Goal: Information Seeking & Learning: Learn about a topic

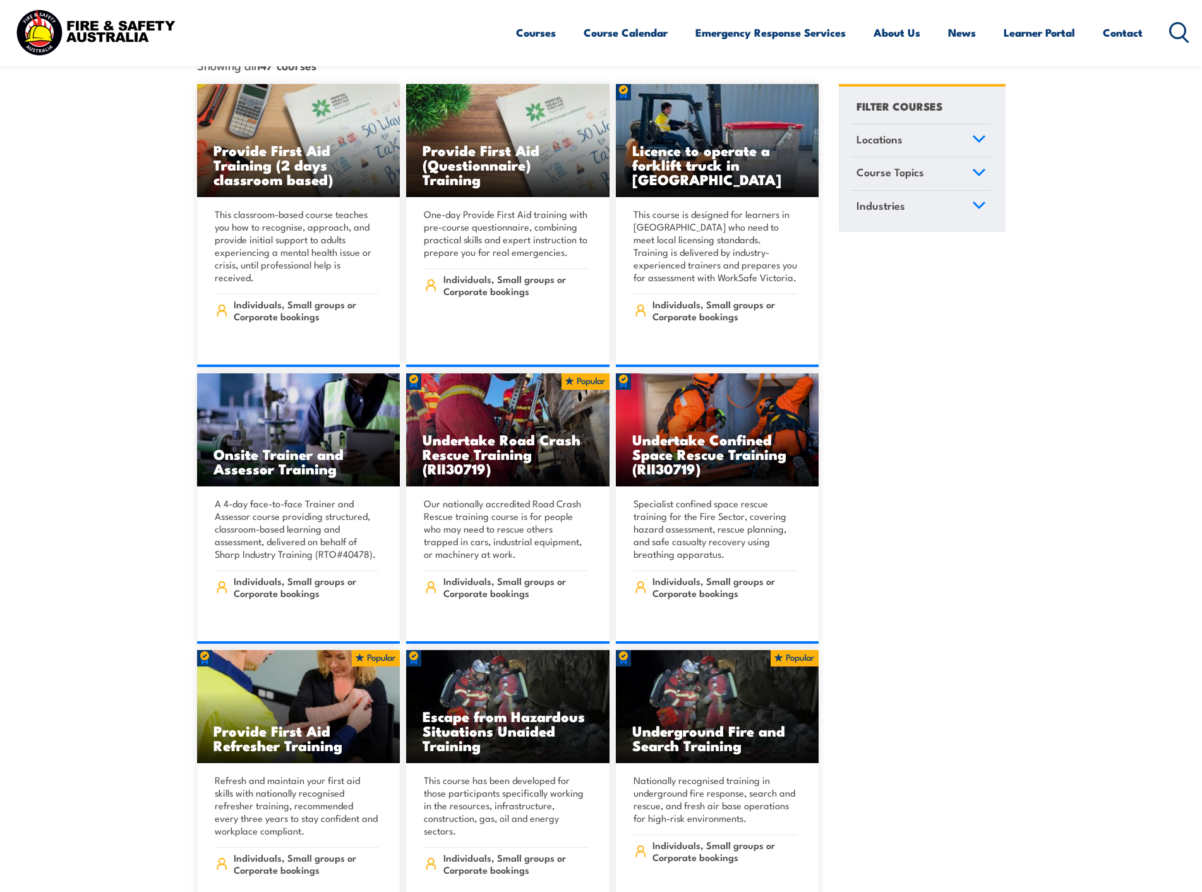
scroll to position [379, 0]
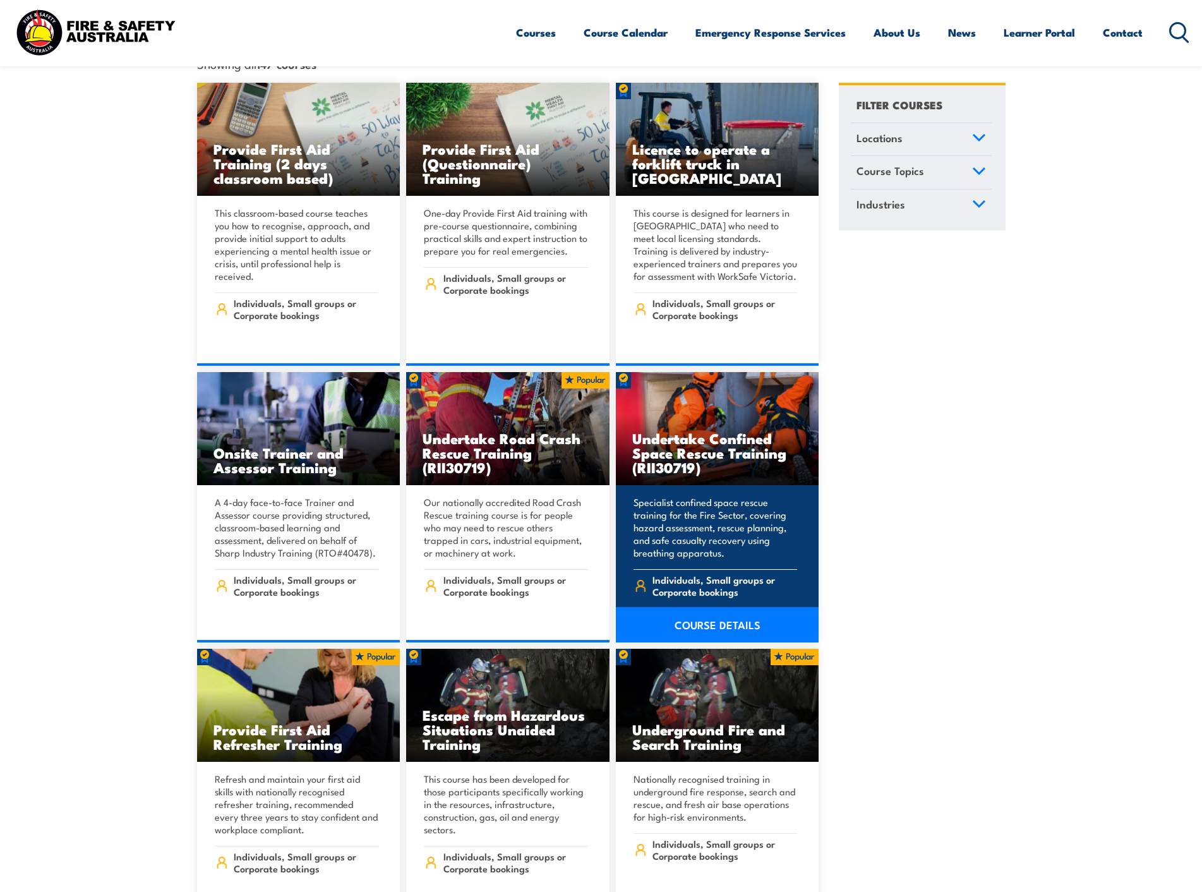
click at [706, 609] on link "COURSE DETAILS" at bounding box center [717, 624] width 203 height 35
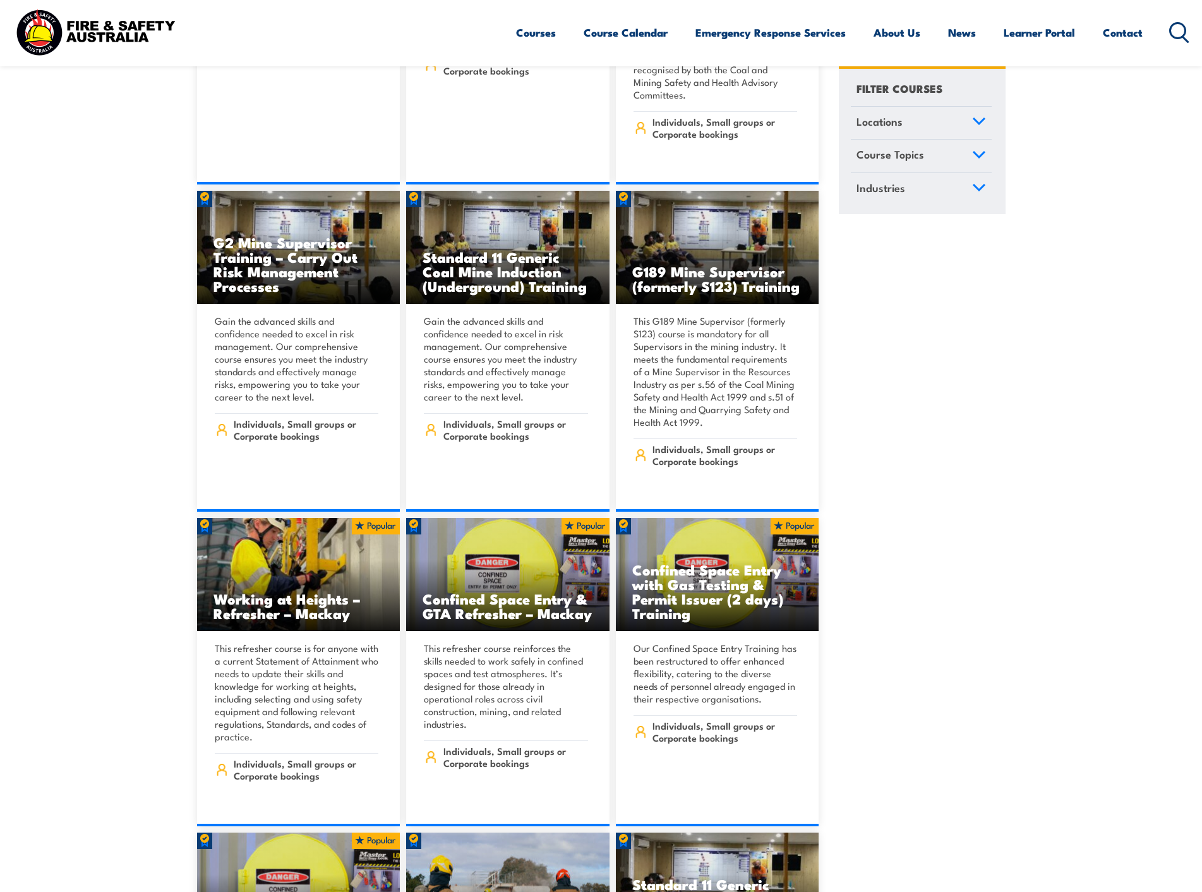
scroll to position [1516, 0]
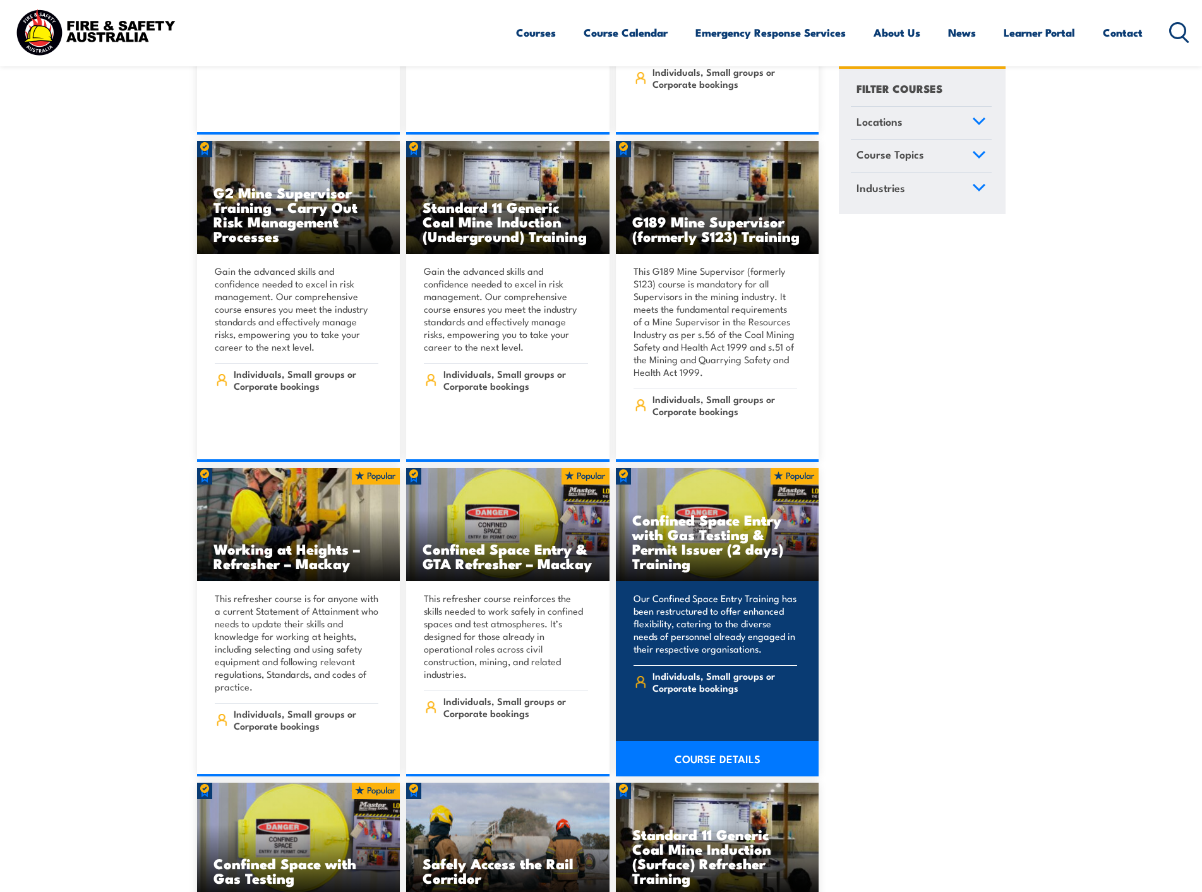
click at [722, 741] on link "COURSE DETAILS" at bounding box center [717, 758] width 203 height 35
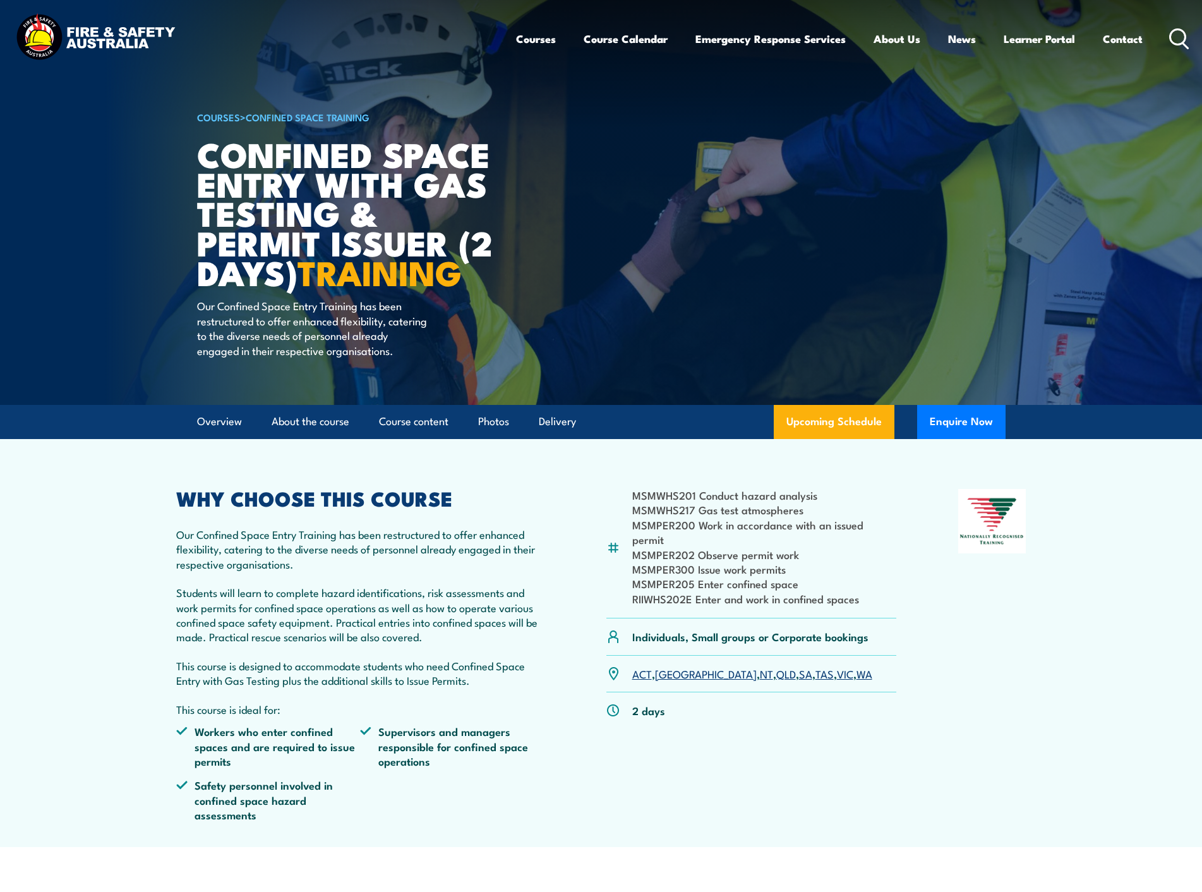
click at [799, 676] on link "SA" at bounding box center [805, 673] width 13 height 15
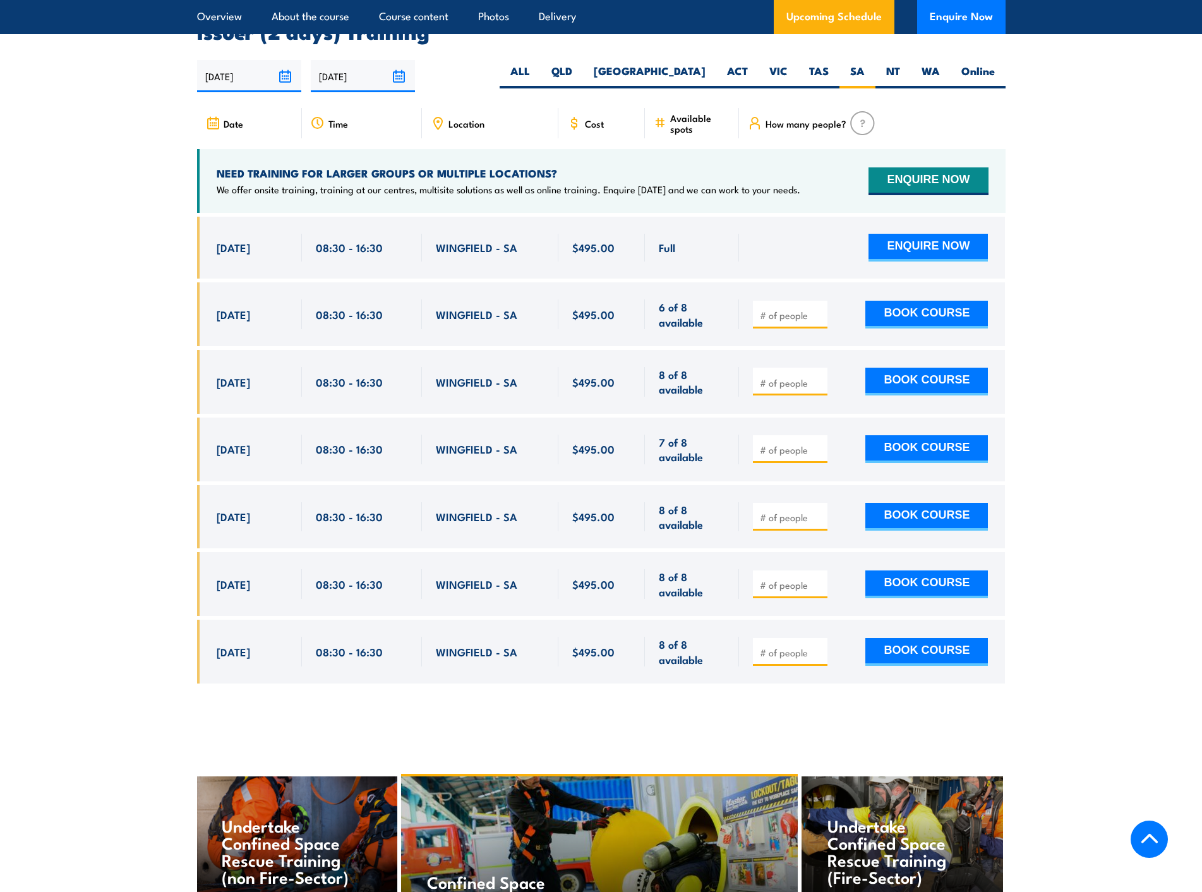
scroll to position [2325, 0]
click at [310, 21] on link "About the course" at bounding box center [311, 16] width 78 height 33
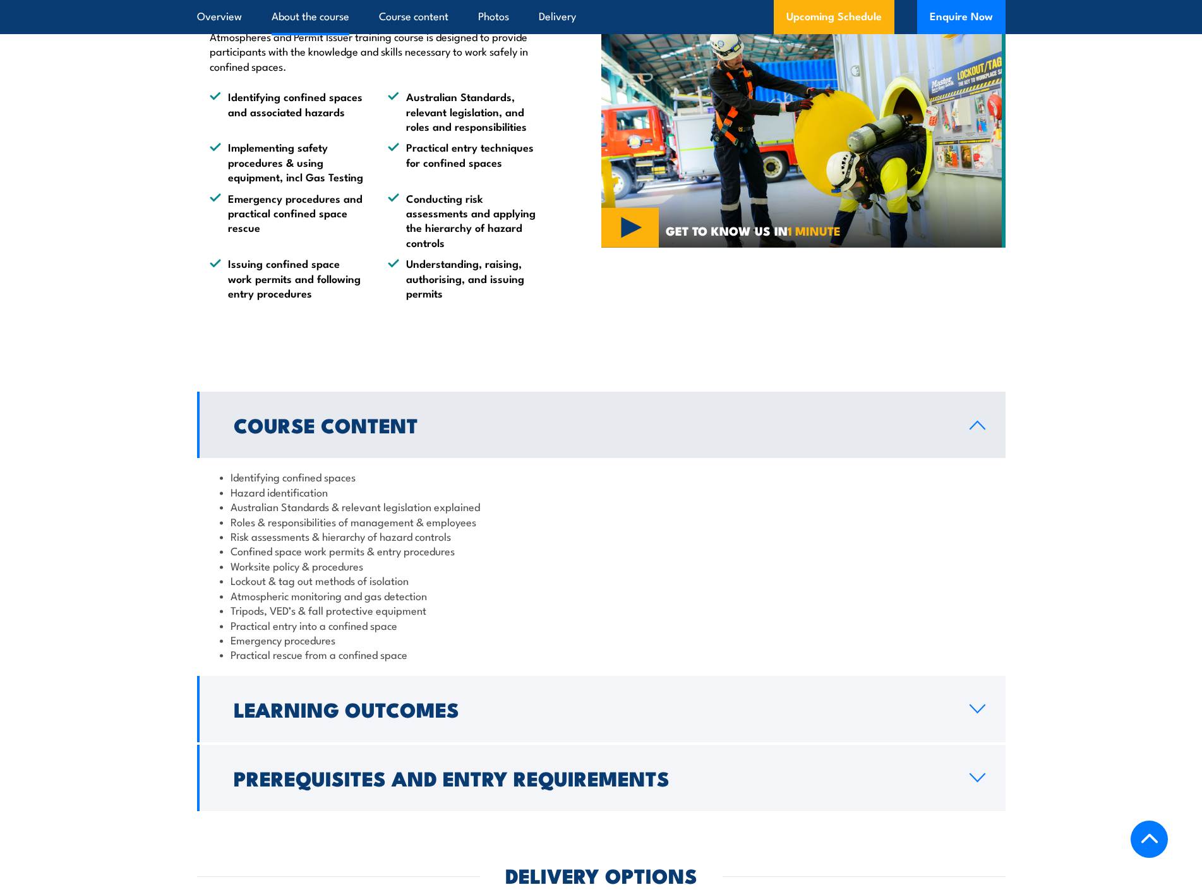
scroll to position [1091, 0]
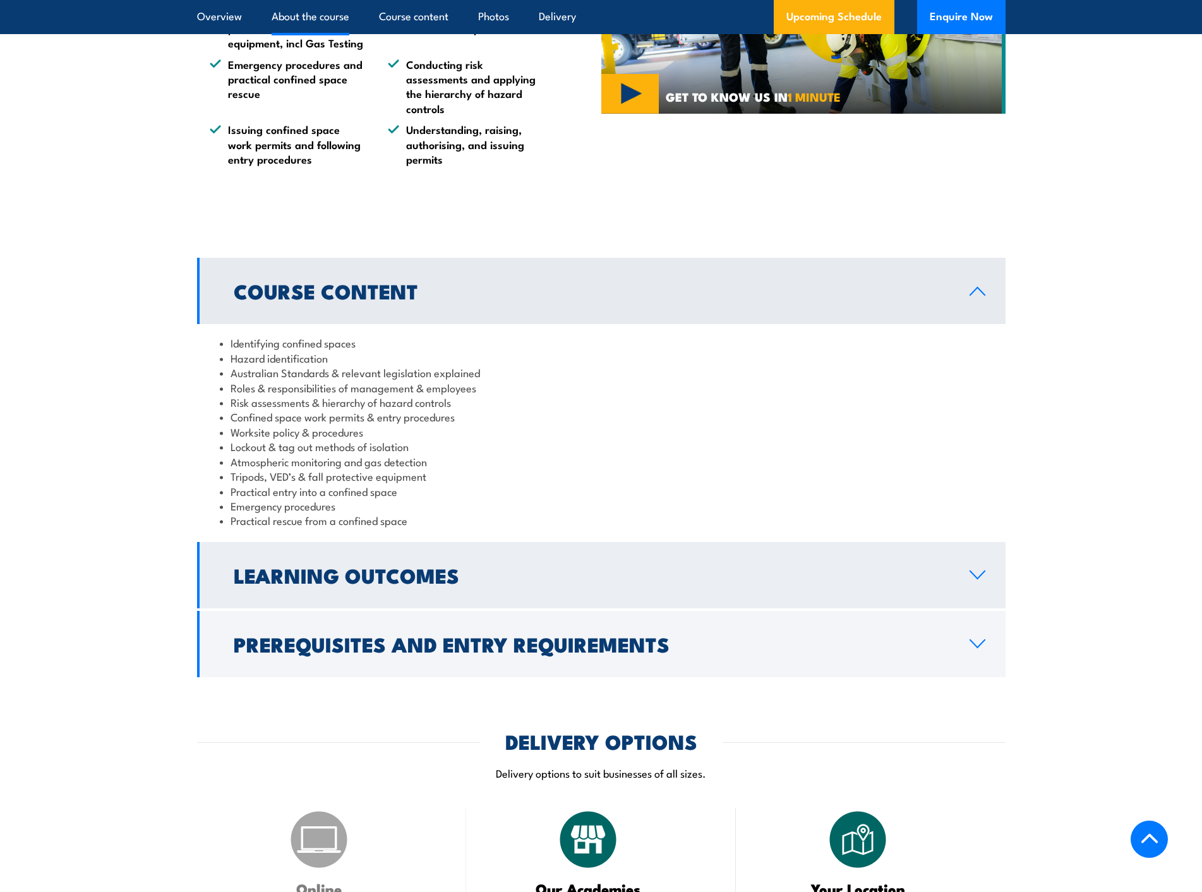
click at [979, 580] on icon at bounding box center [977, 575] width 17 height 10
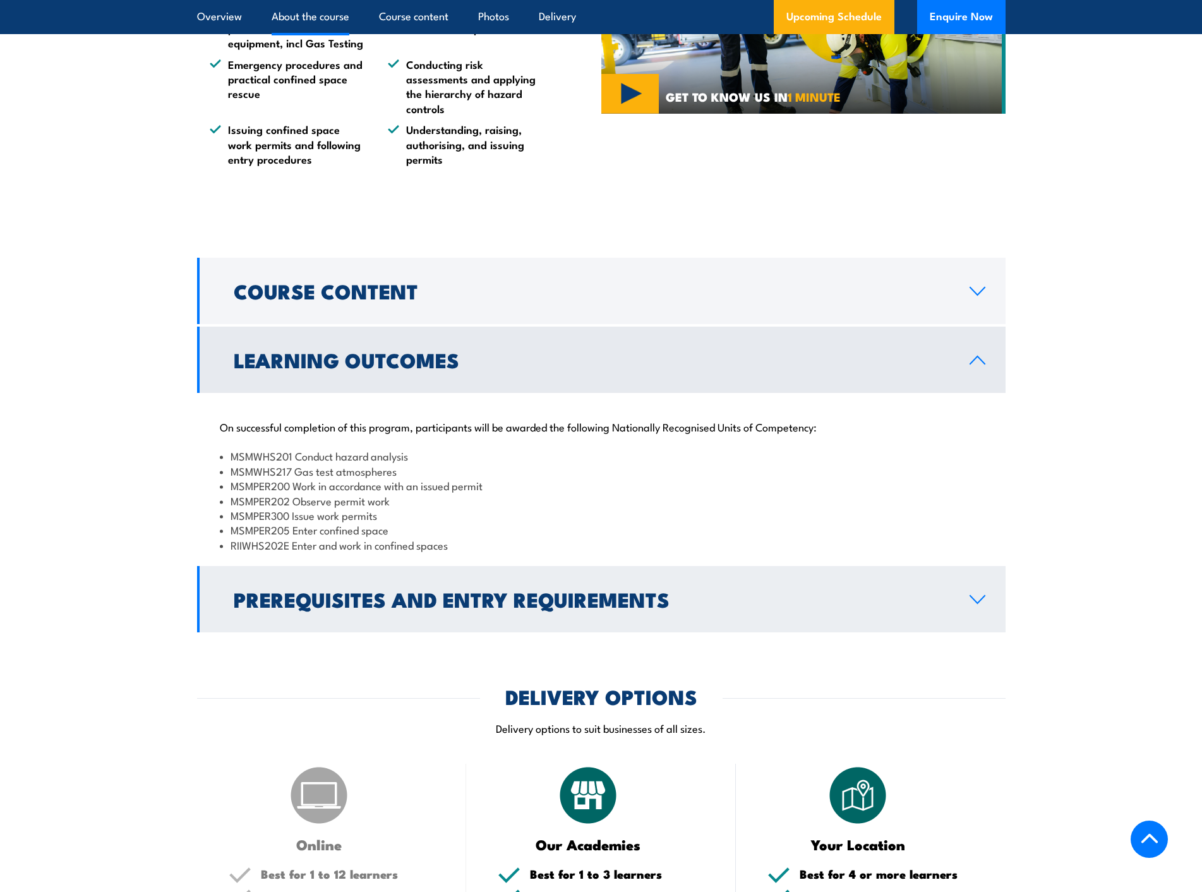
click at [971, 605] on icon at bounding box center [977, 600] width 17 height 10
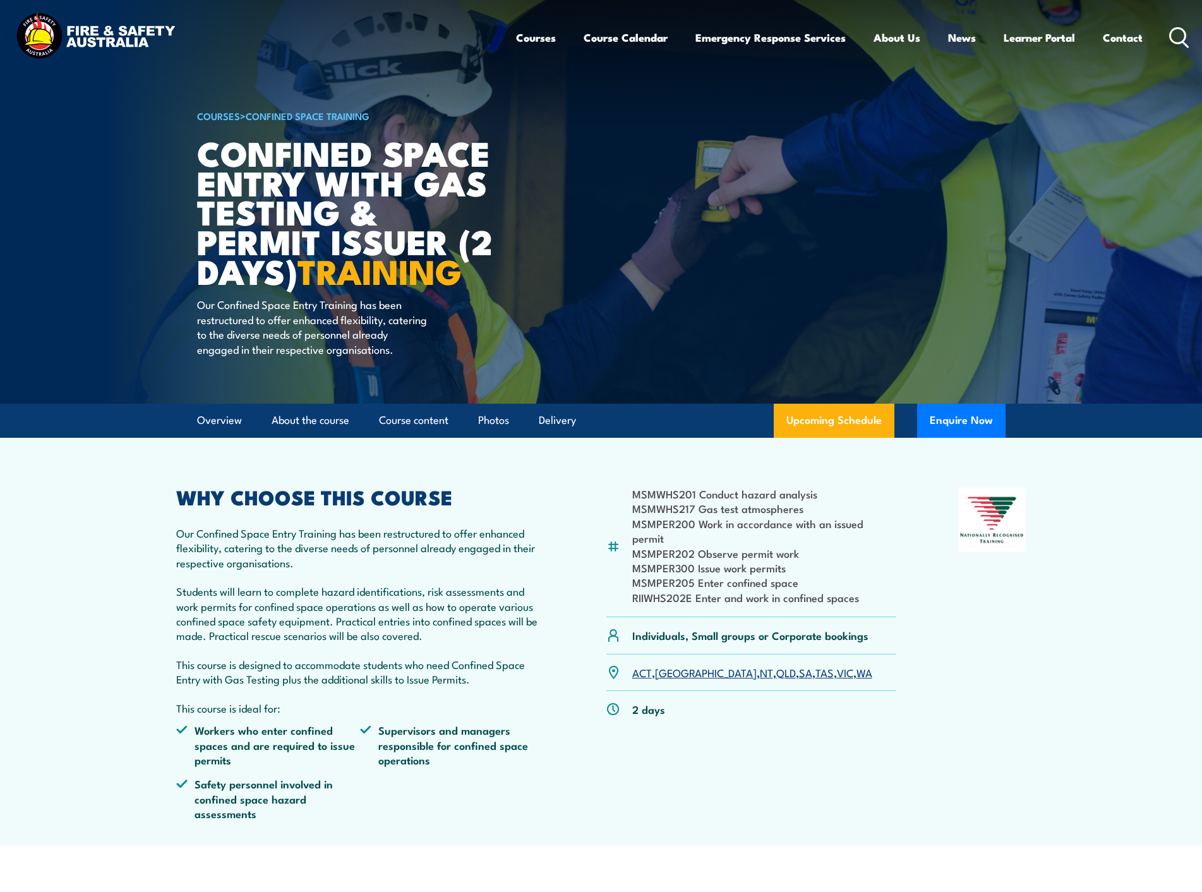
scroll to position [0, 0]
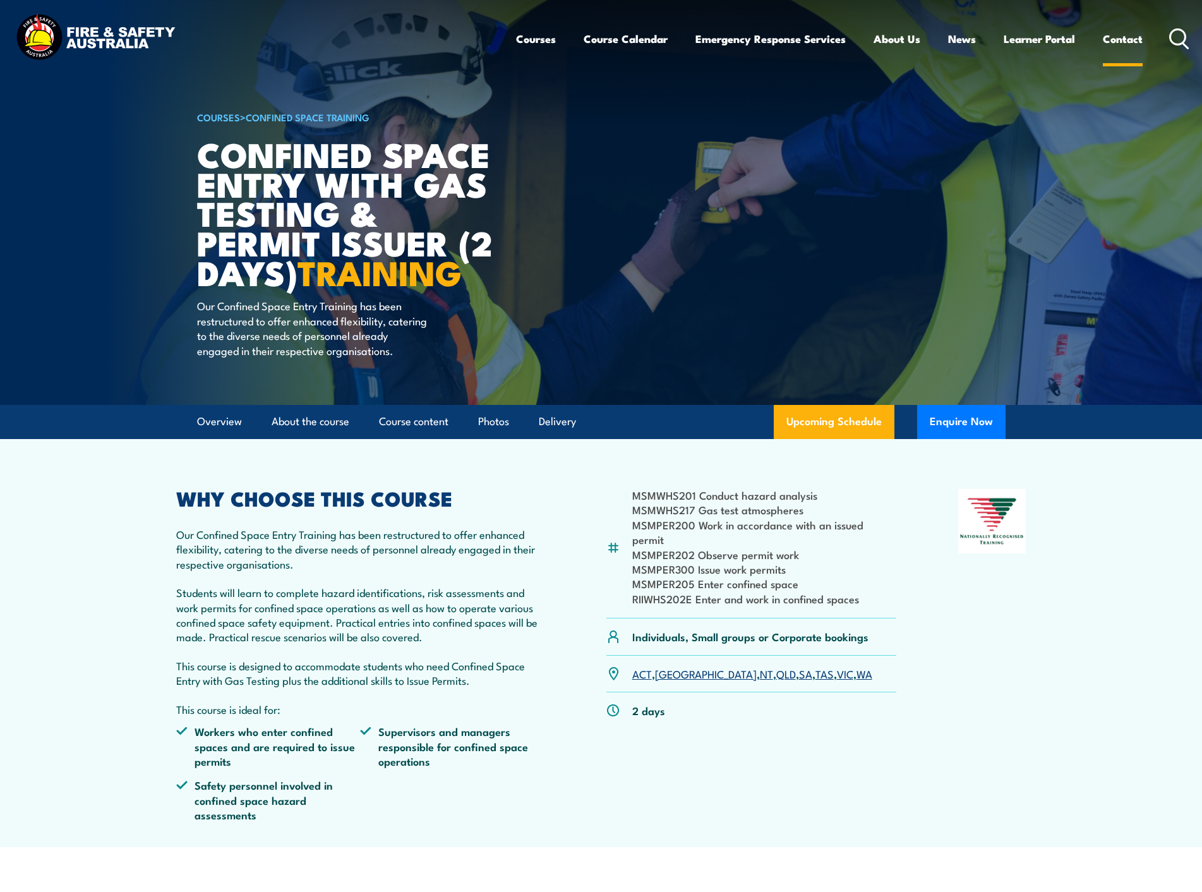
click at [1121, 39] on link "Contact" at bounding box center [1123, 38] width 40 height 33
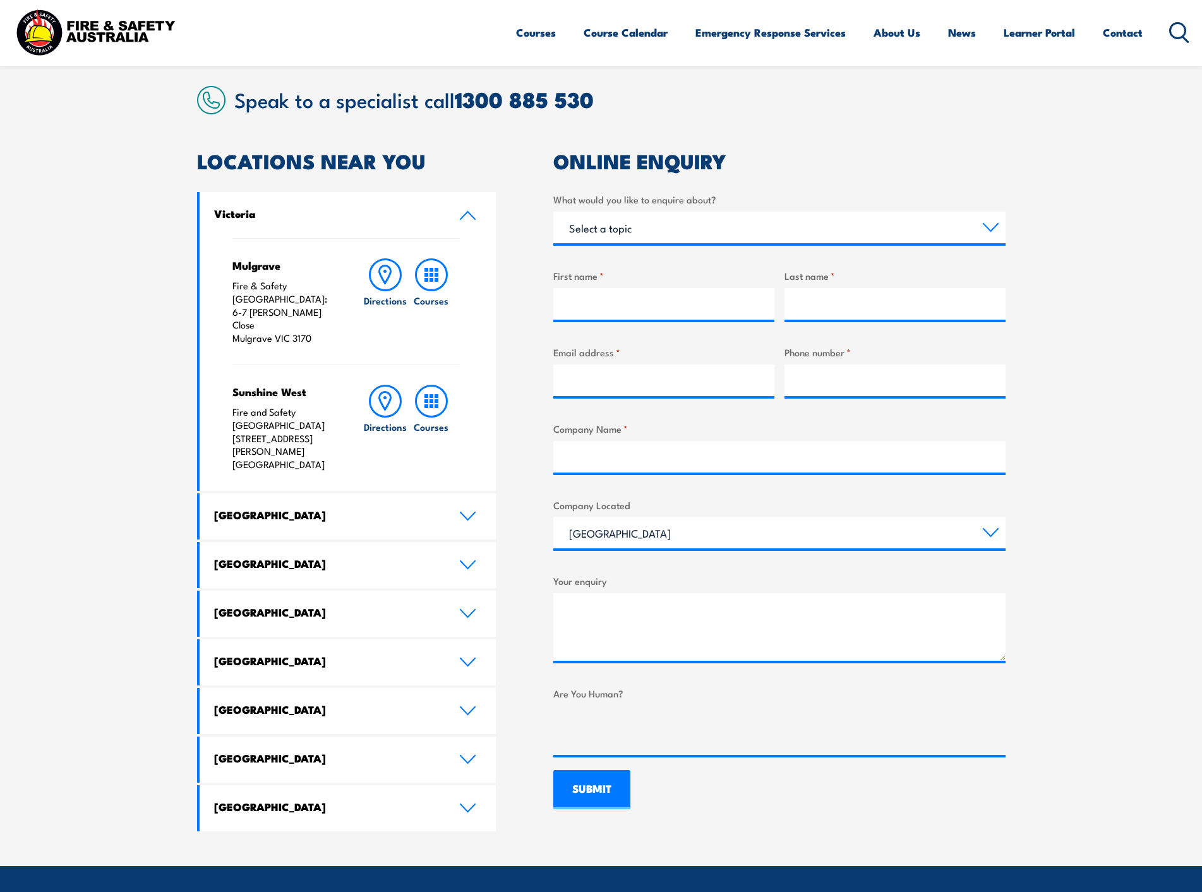
scroll to position [316, 0]
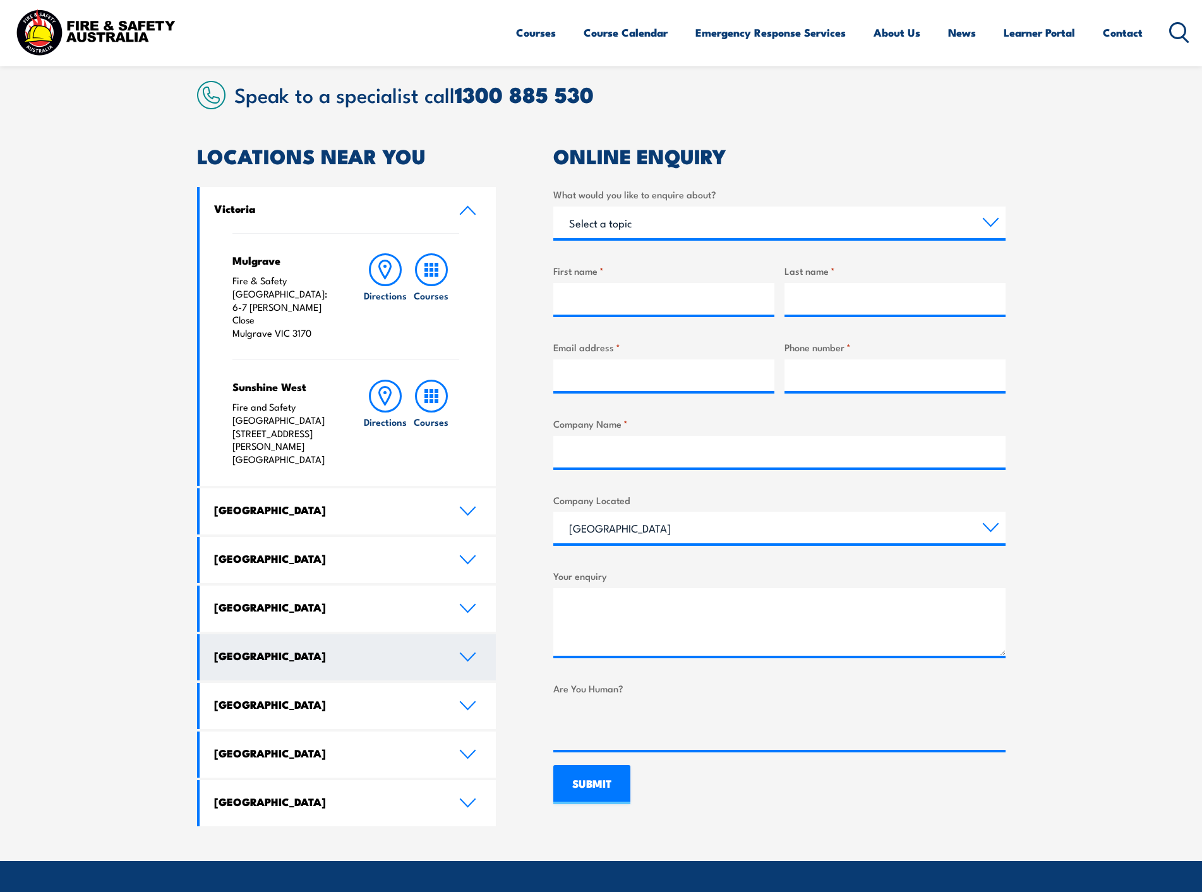
click at [469, 652] on icon at bounding box center [467, 657] width 17 height 10
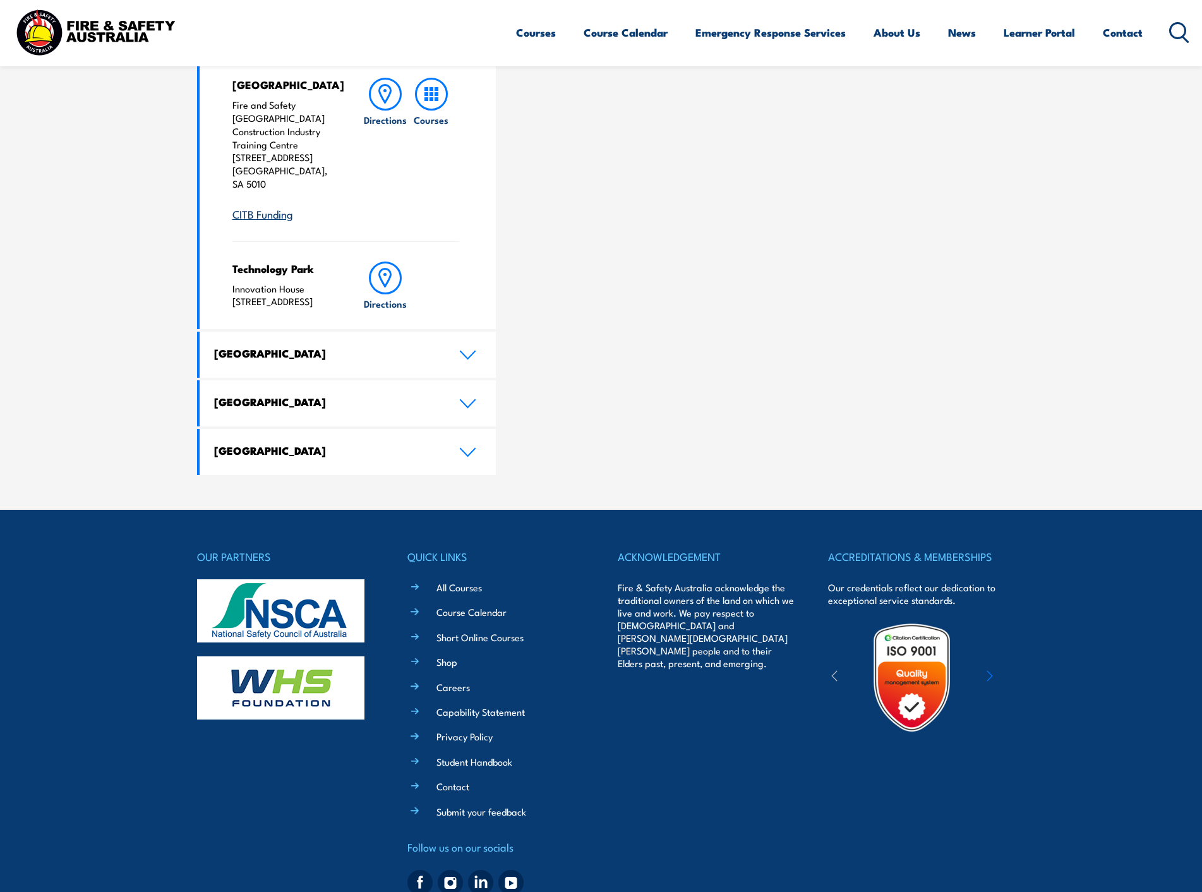
scroll to position [1113, 0]
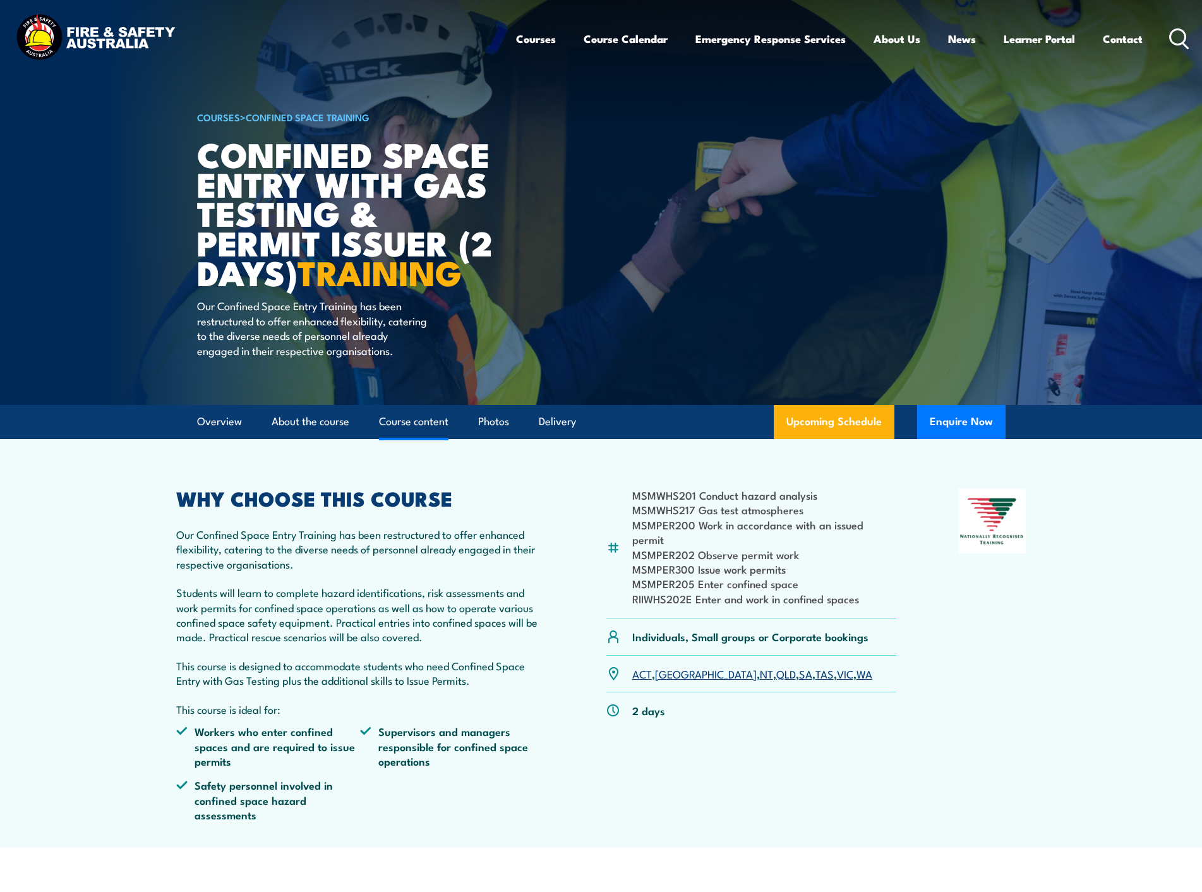
click at [414, 435] on link "Course content" at bounding box center [414, 421] width 70 height 33
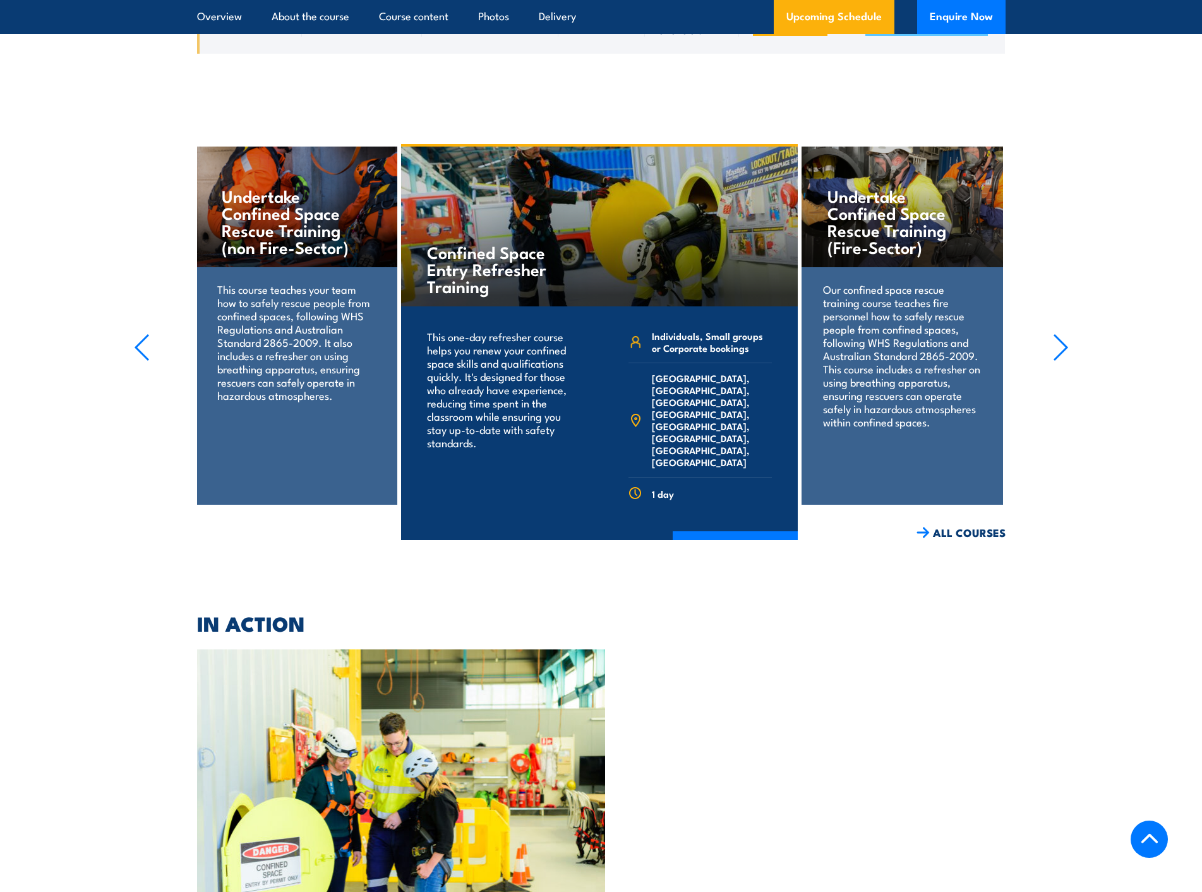
scroll to position [2991, 0]
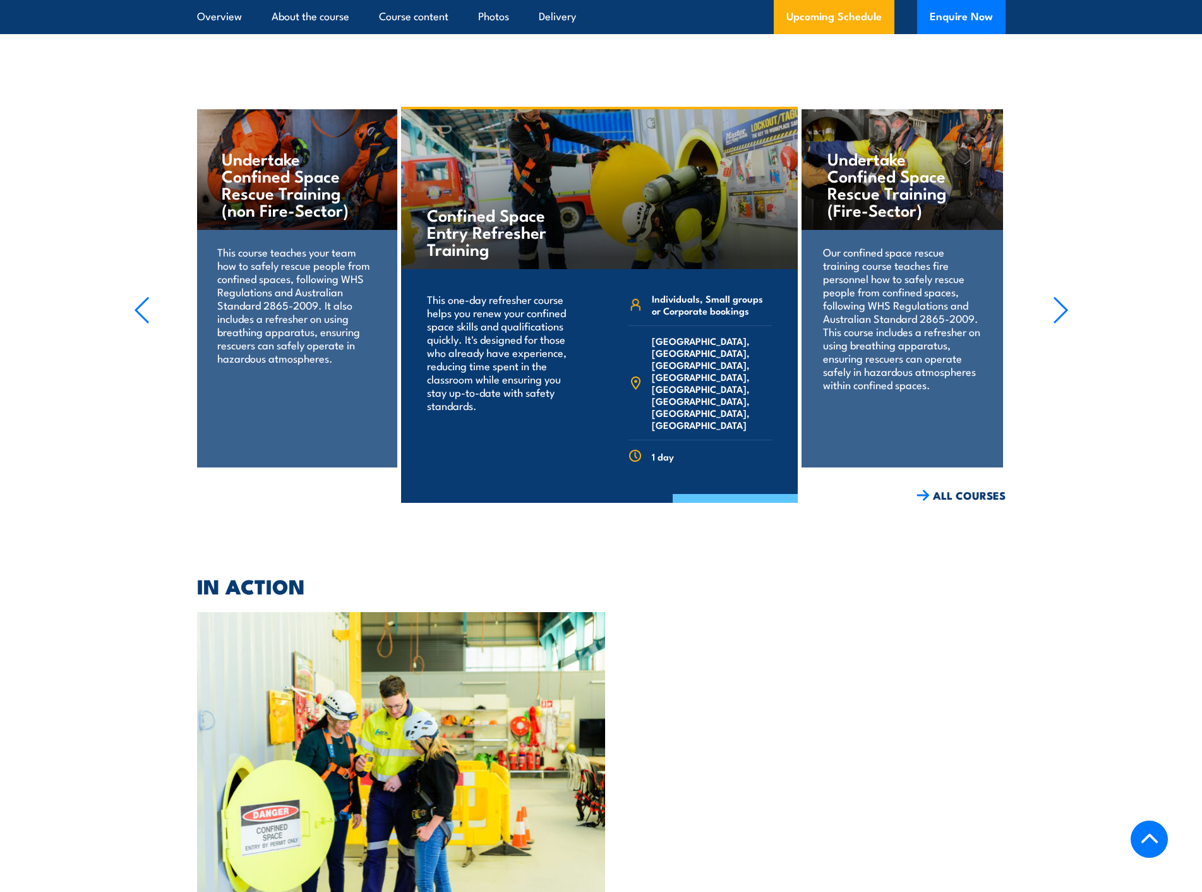
click at [717, 494] on link "COURSE DETAILS" at bounding box center [735, 510] width 125 height 33
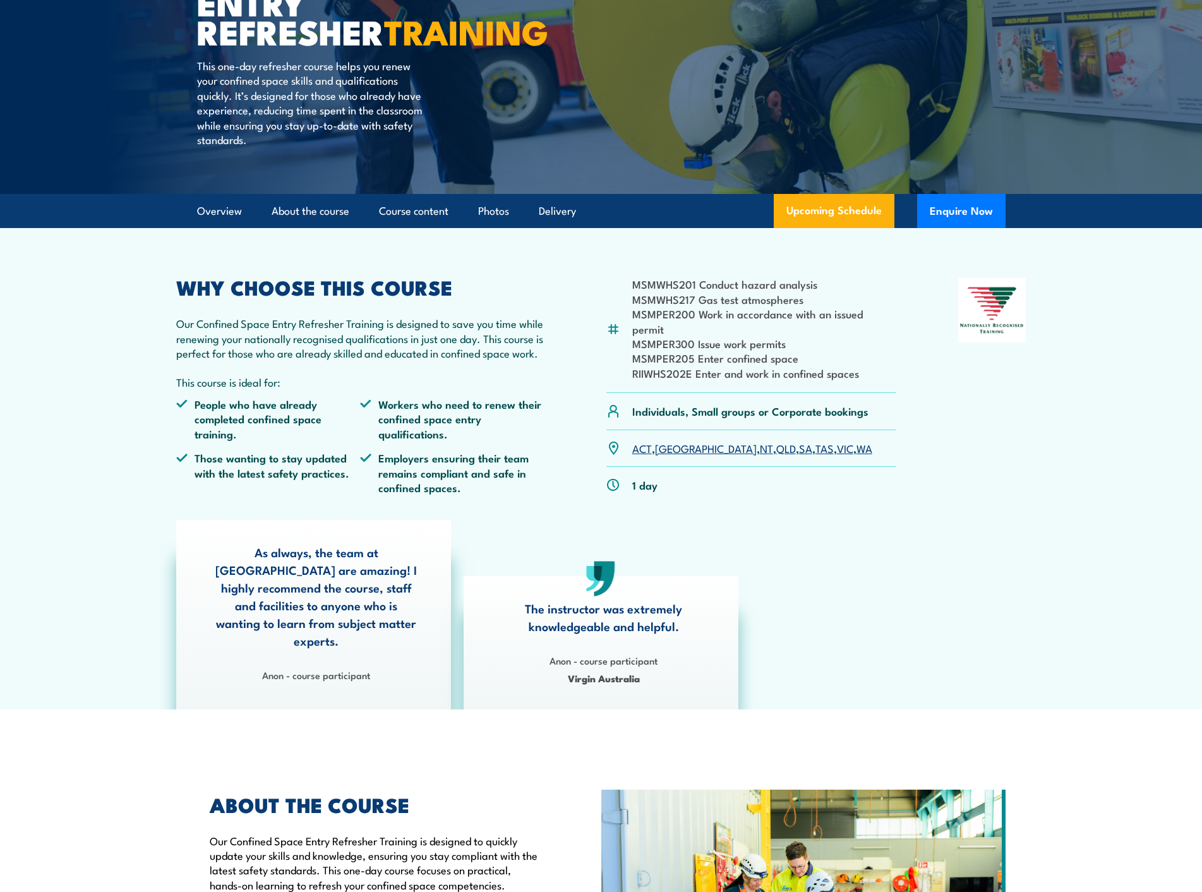
scroll to position [190, 0]
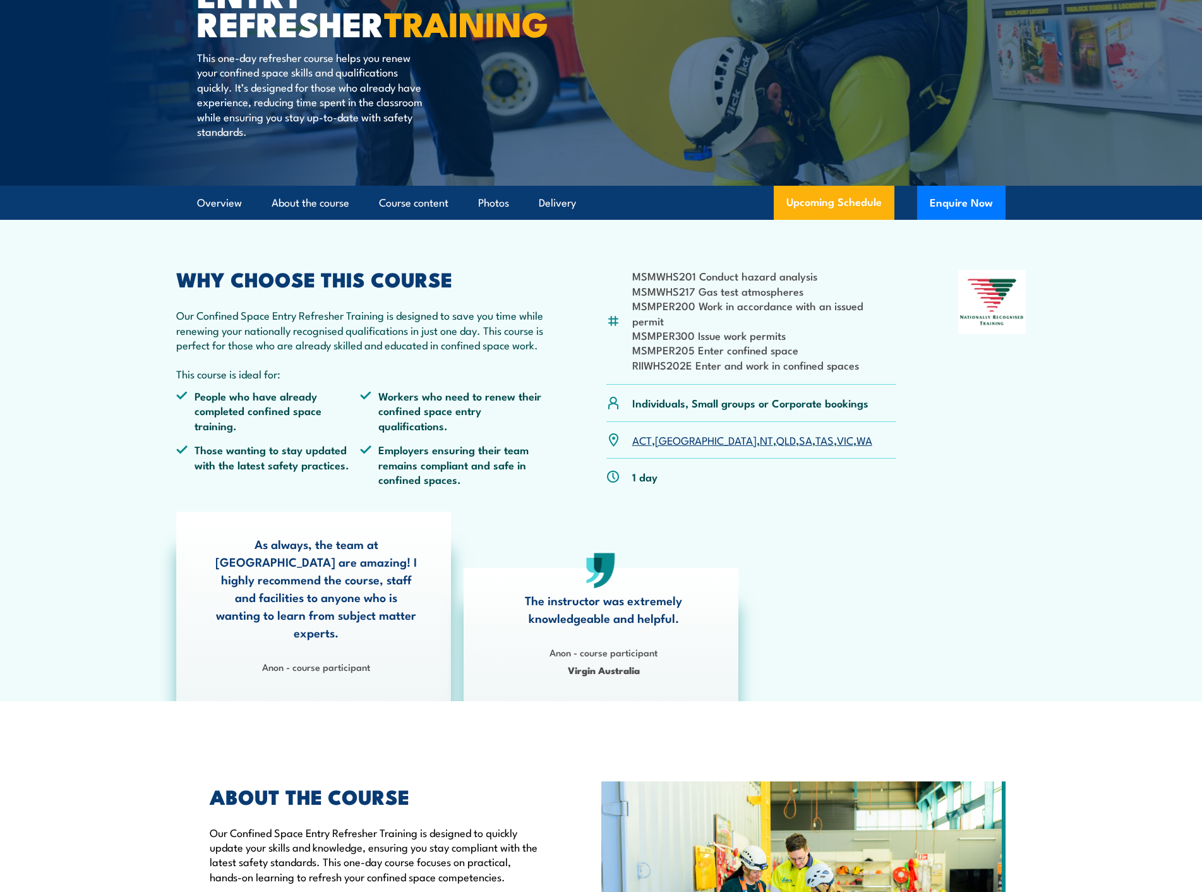
click at [799, 432] on link "SA" at bounding box center [805, 439] width 13 height 15
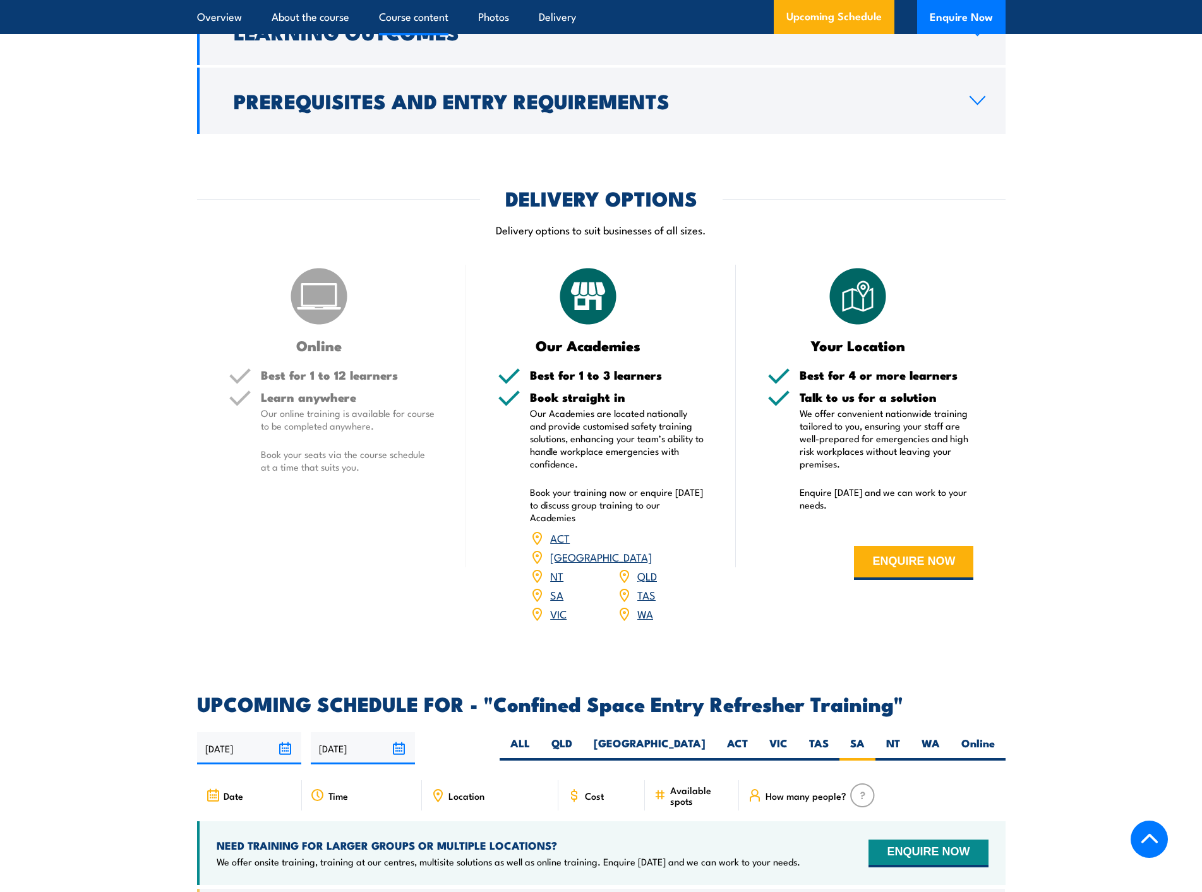
scroll to position [1482, 0]
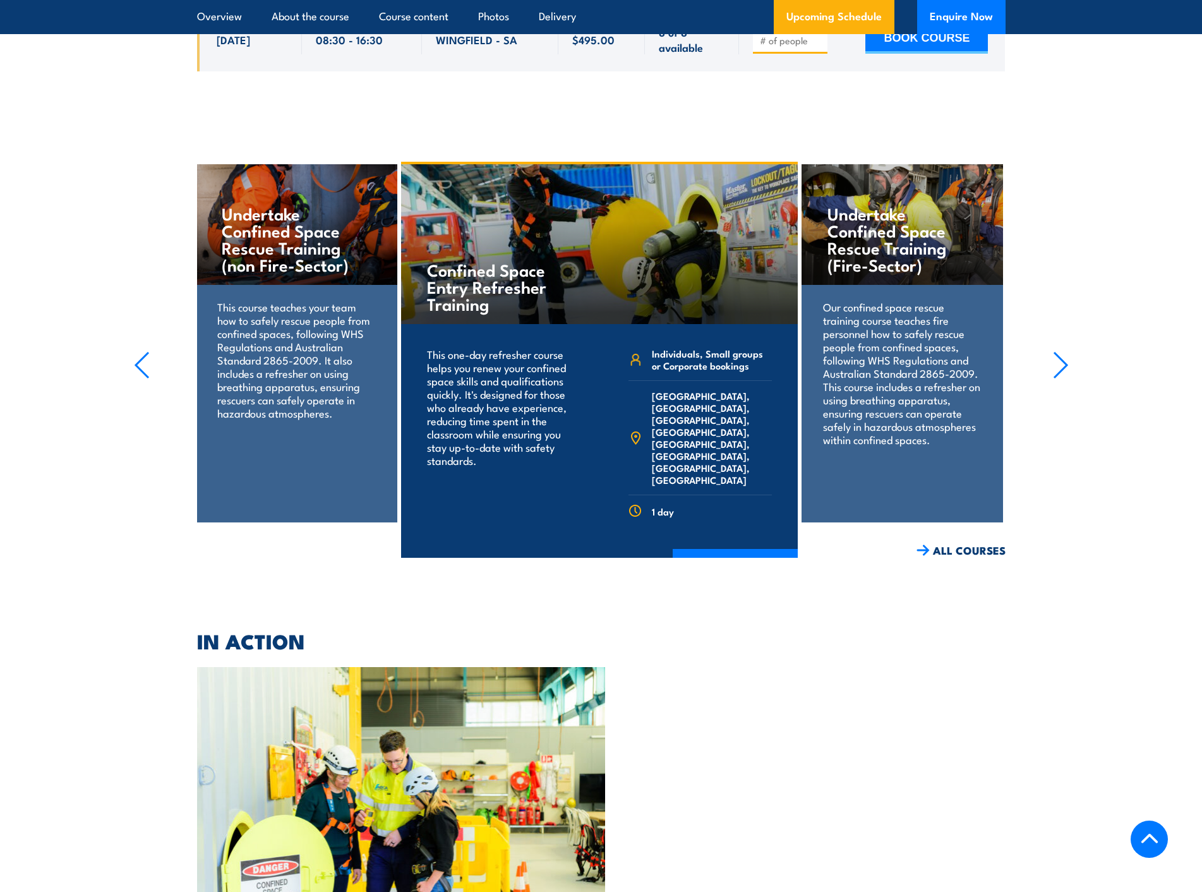
scroll to position [2991, 0]
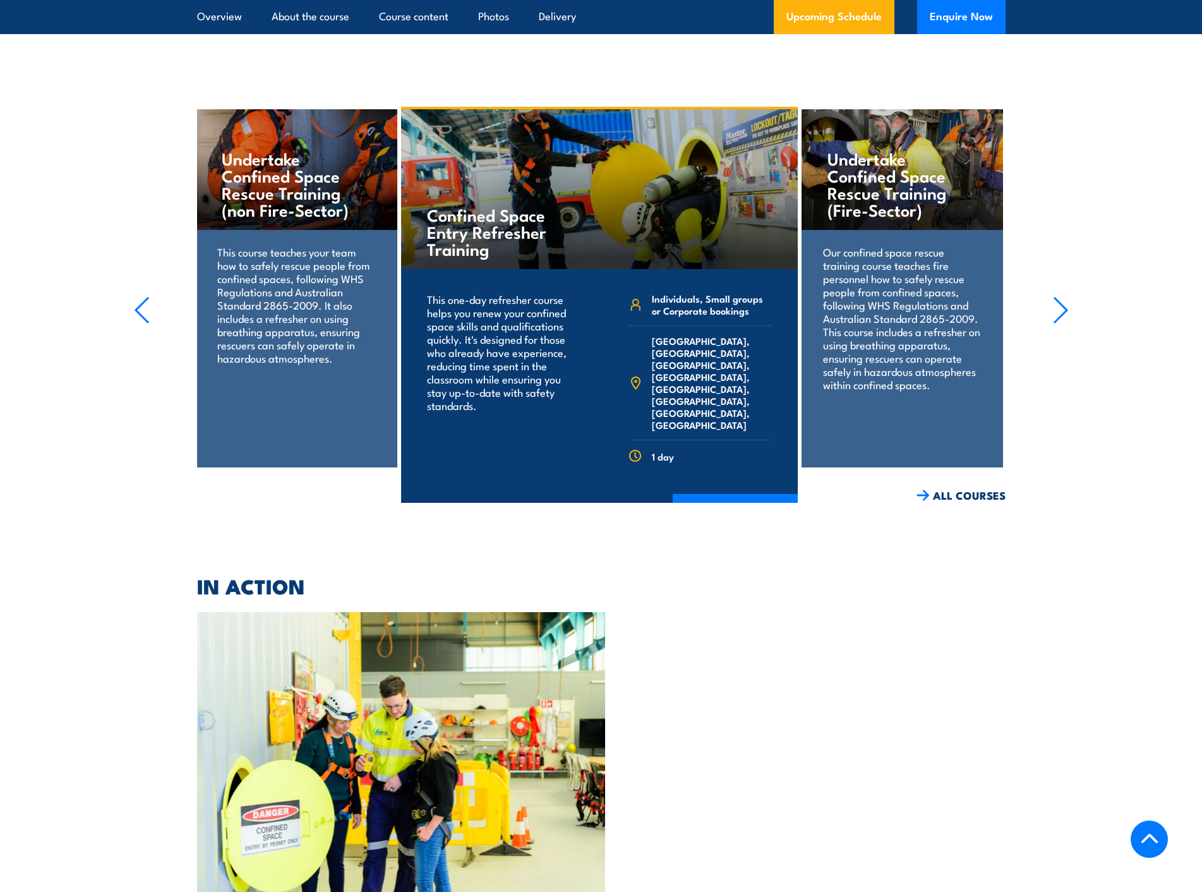
click at [1067, 307] on icon "button" at bounding box center [1061, 310] width 13 height 25
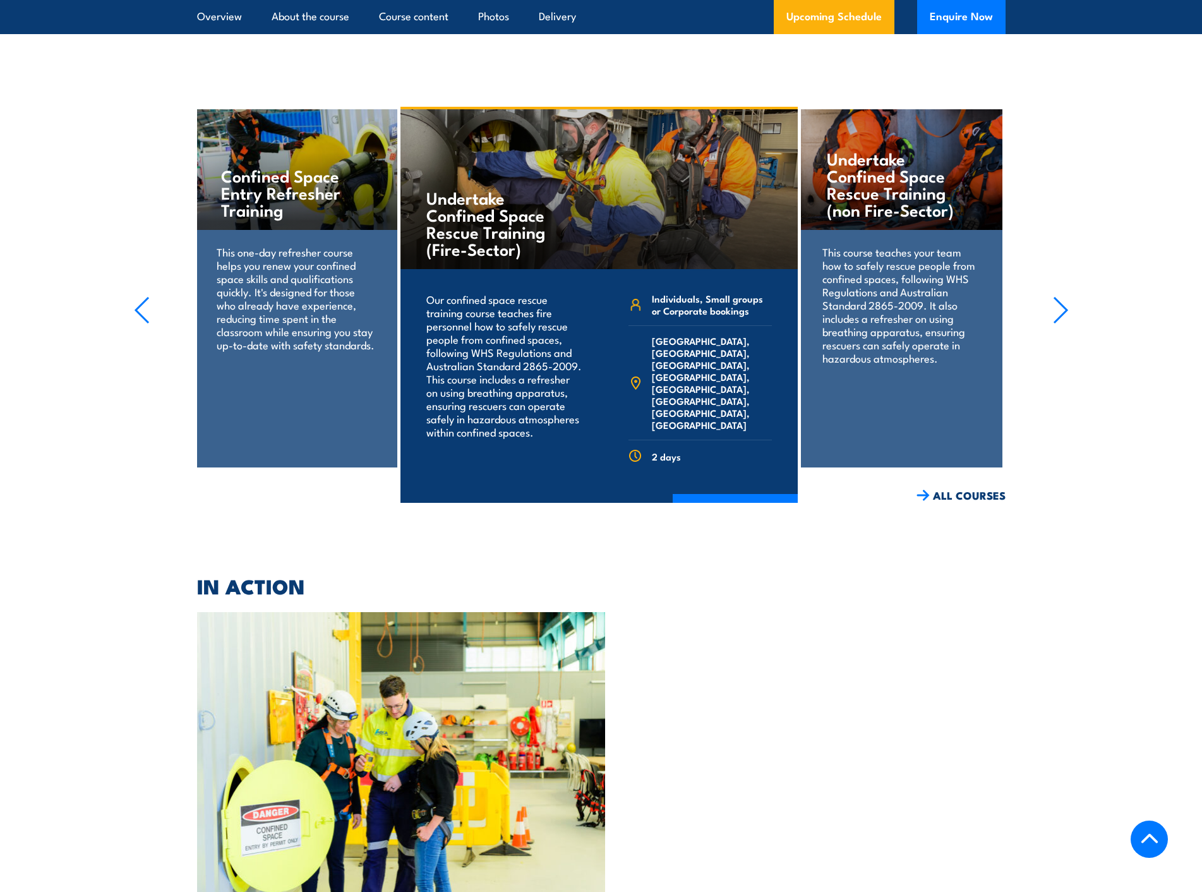
click at [1069, 307] on section "Confined Space Entry Refresher Training This one-day refresher course helps you…" at bounding box center [601, 305] width 1202 height 396
click at [1063, 303] on icon "button" at bounding box center [1061, 310] width 13 height 25
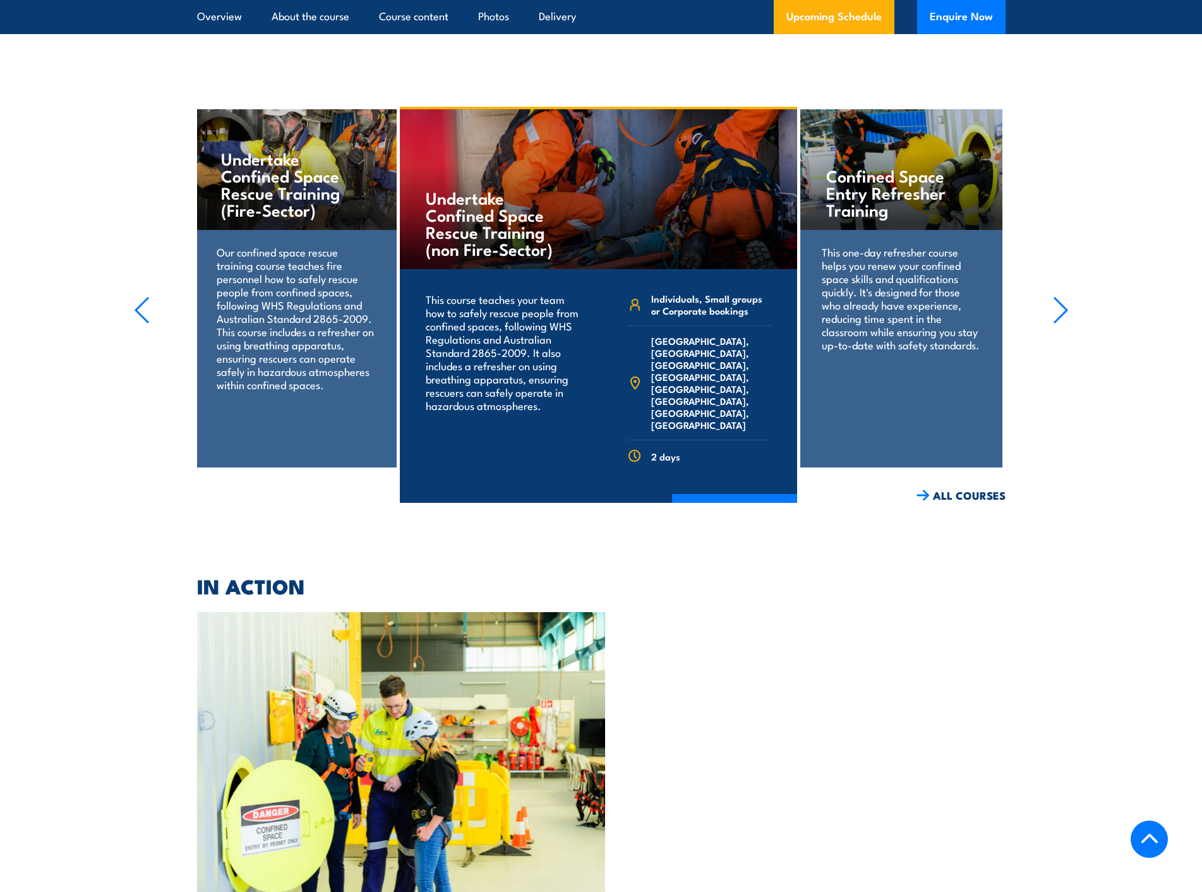
click at [1056, 298] on icon "button" at bounding box center [1061, 310] width 16 height 28
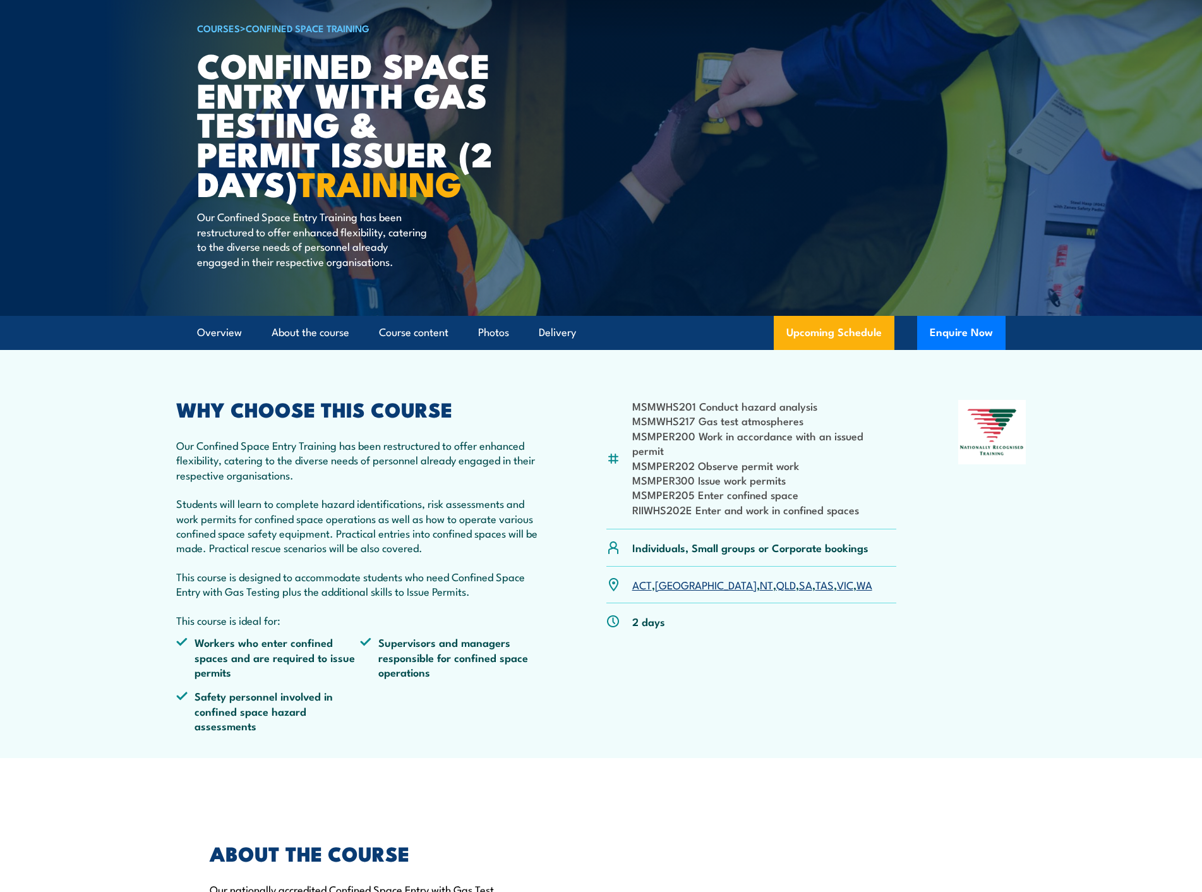
scroll to position [73, 0]
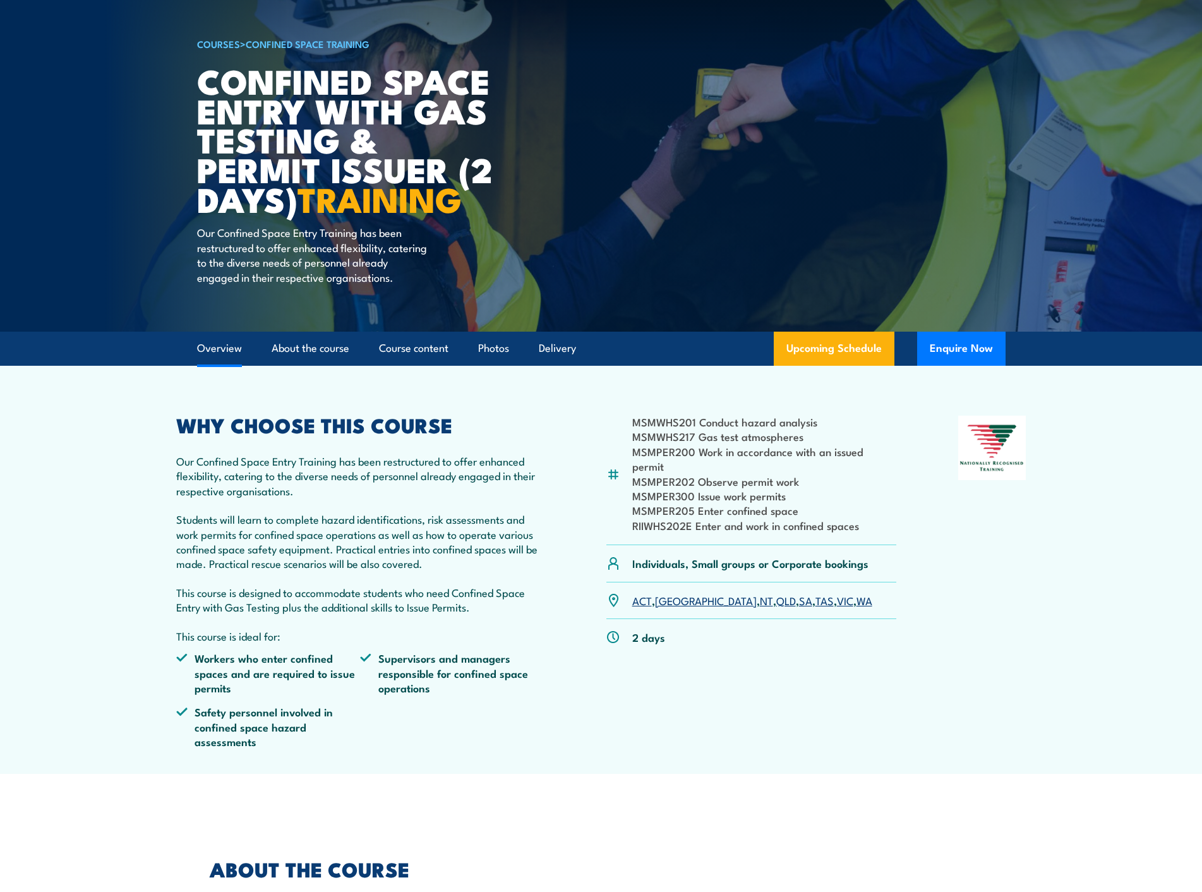
click at [220, 361] on link "Overview" at bounding box center [219, 348] width 45 height 33
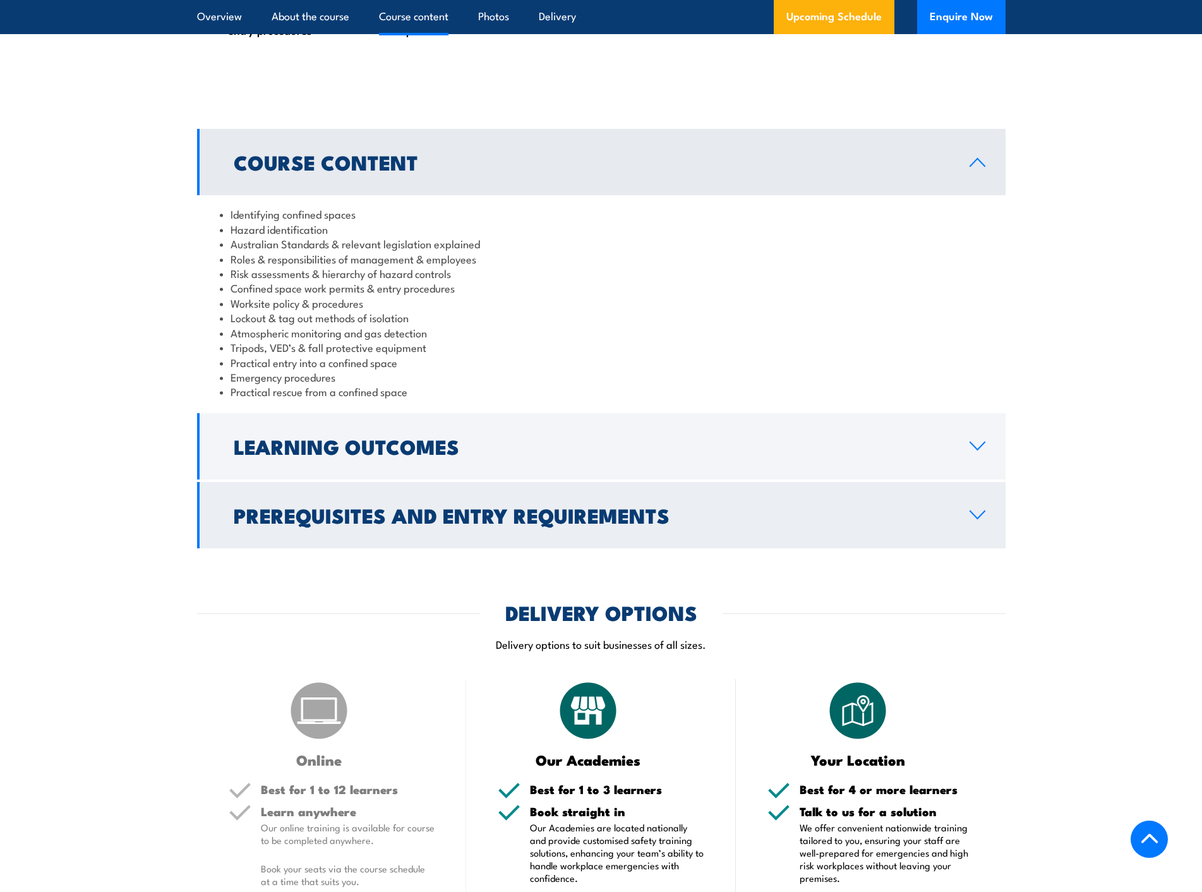
scroll to position [1260, 0]
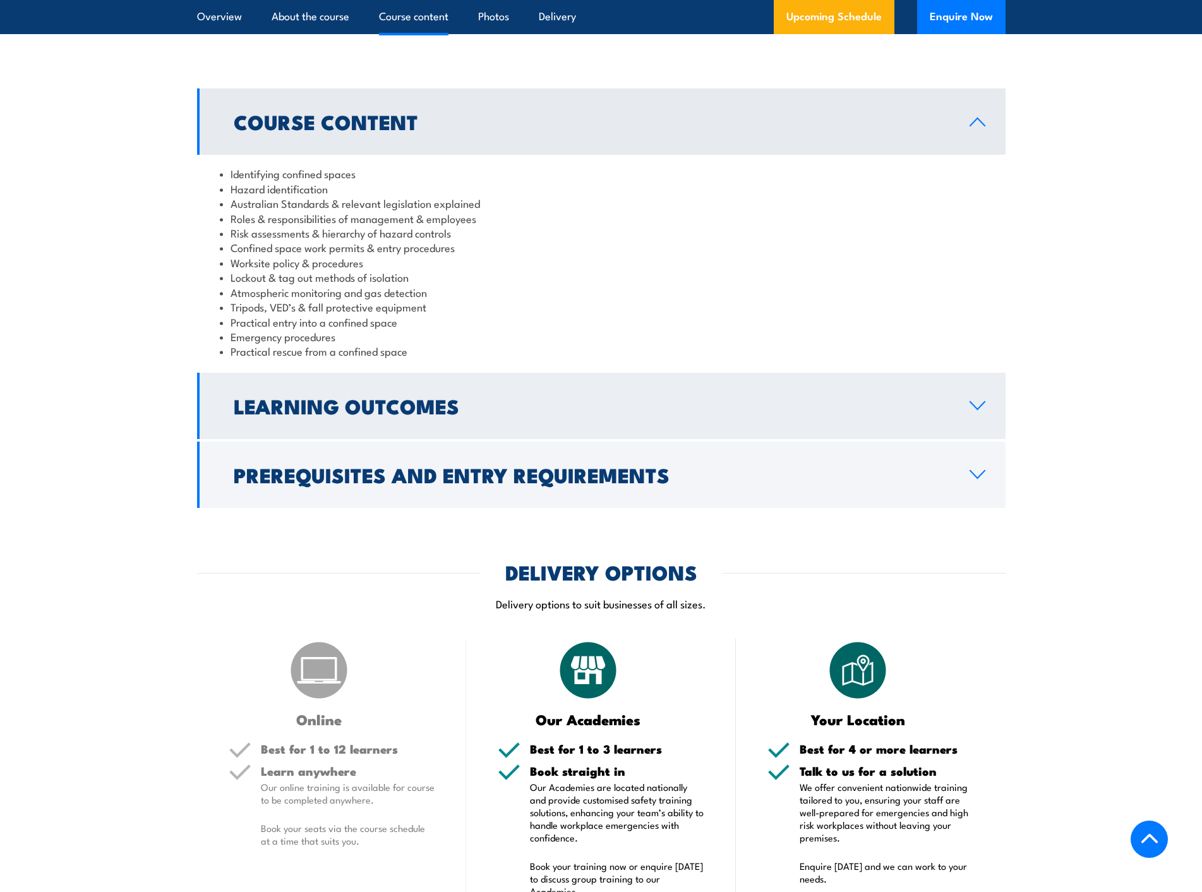
click at [980, 411] on icon at bounding box center [977, 406] width 17 height 10
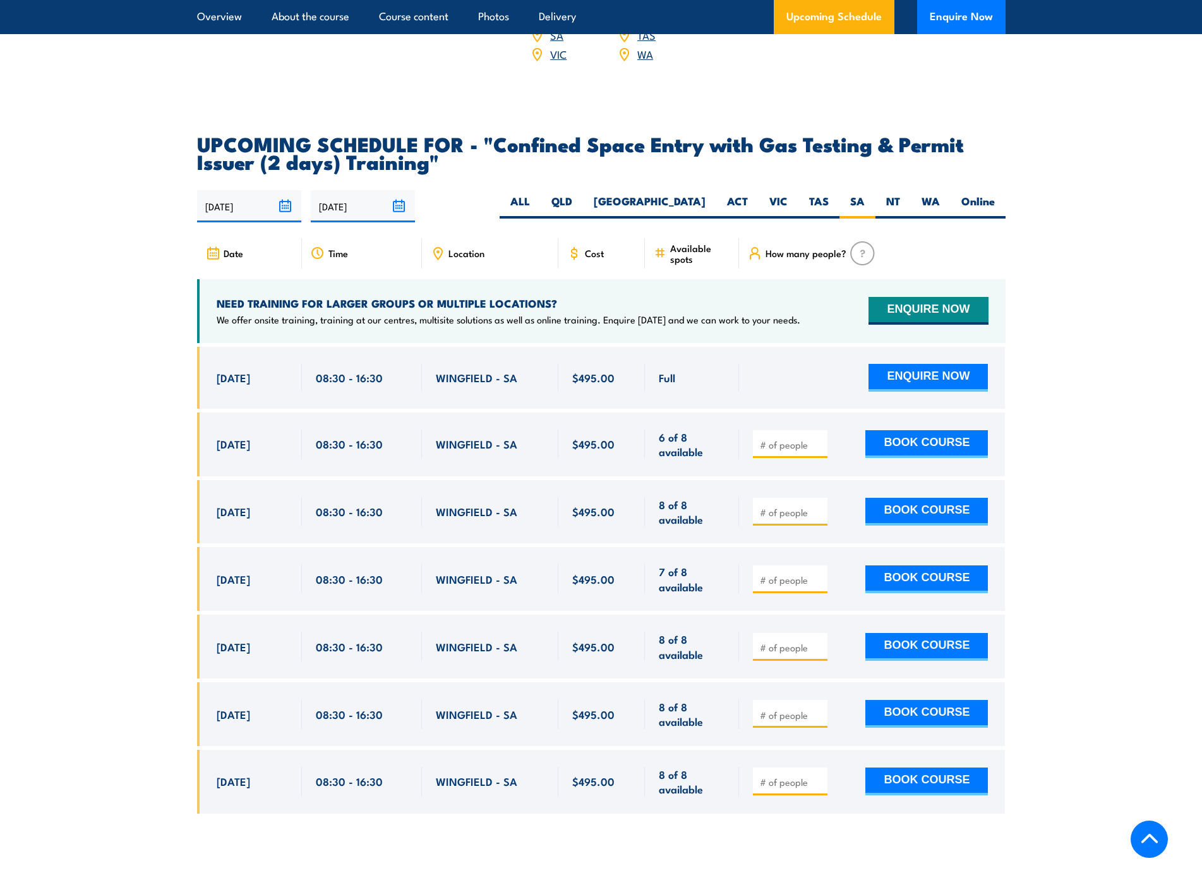
scroll to position [2081, 0]
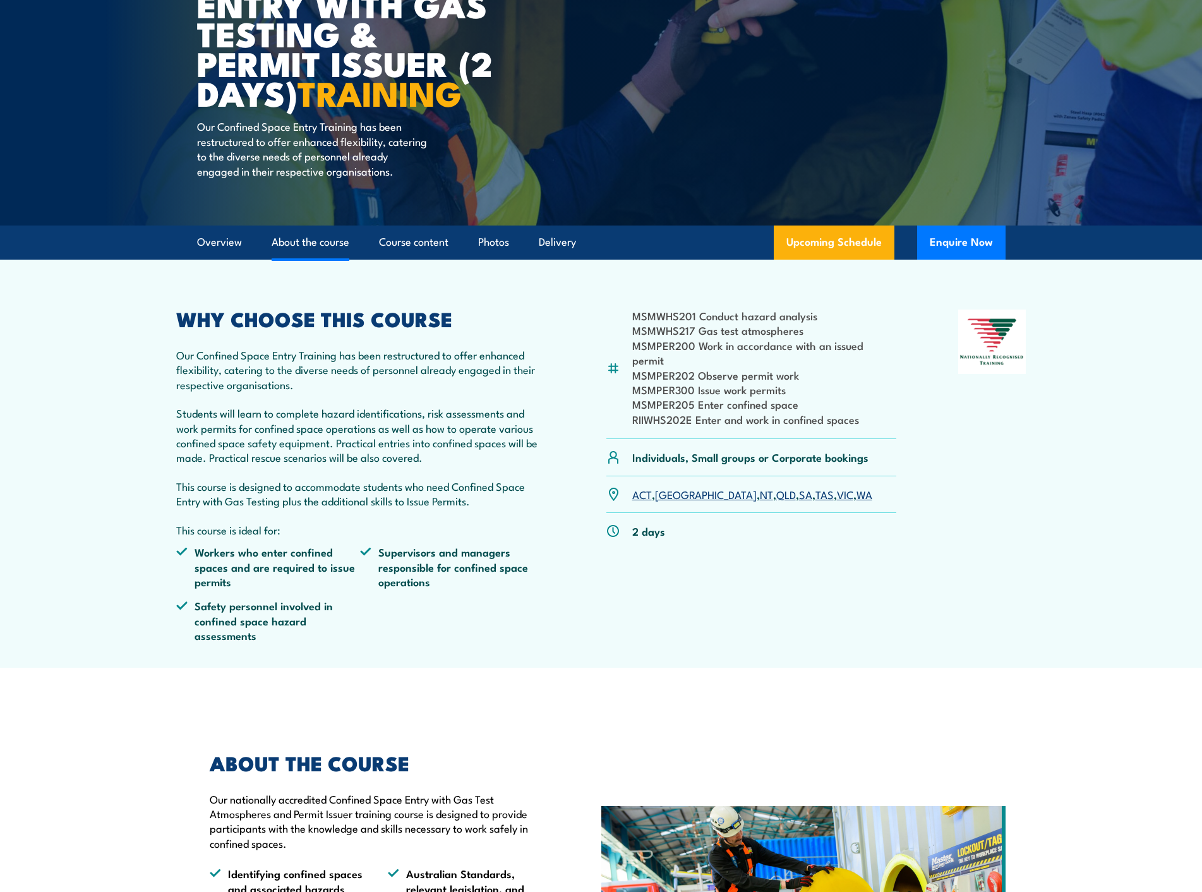
scroll to position [171, 0]
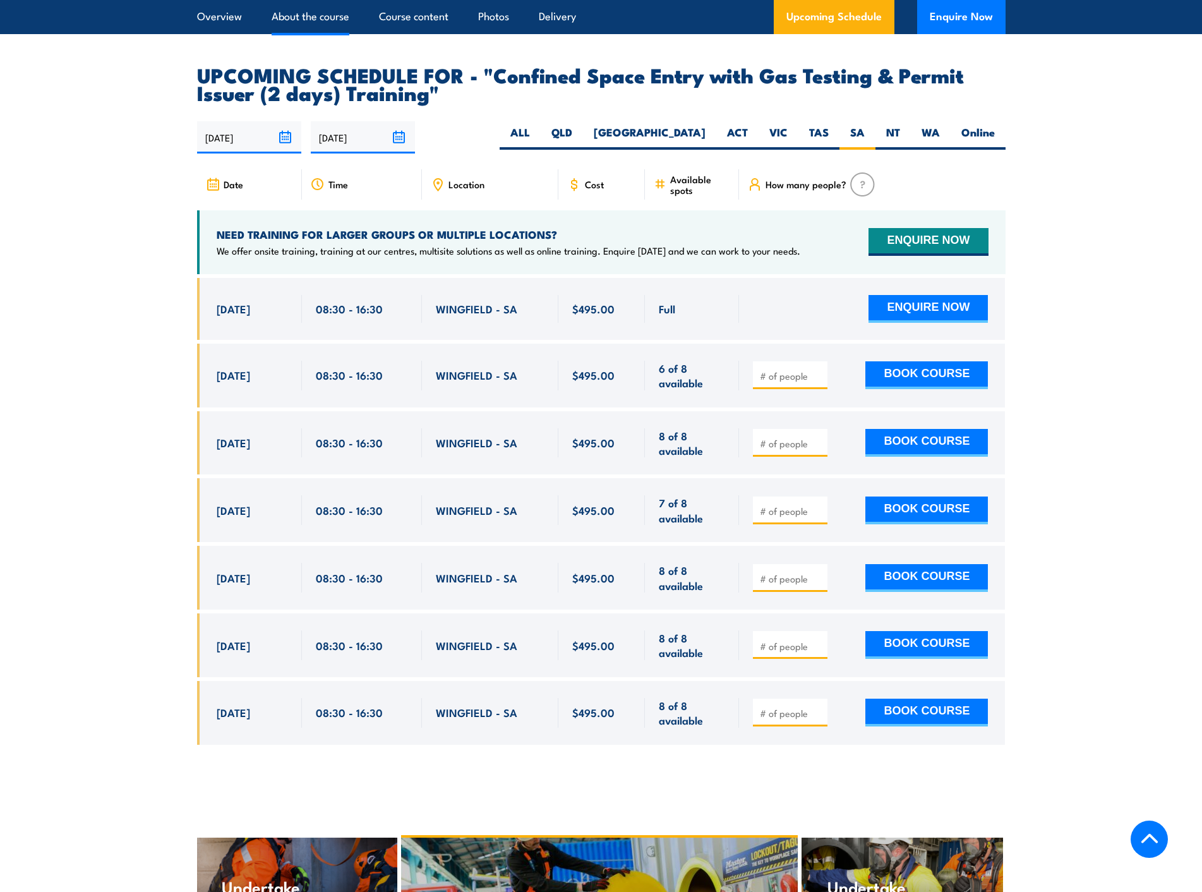
scroll to position [2253, 0]
